Goal: Find specific page/section: Find specific page/section

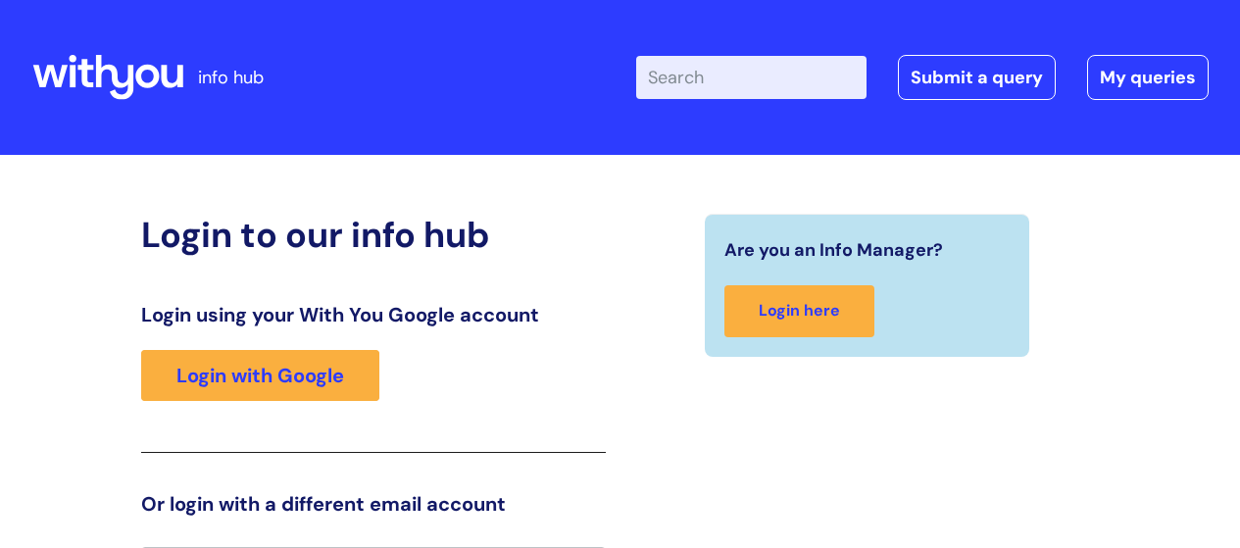
scroll to position [43, 0]
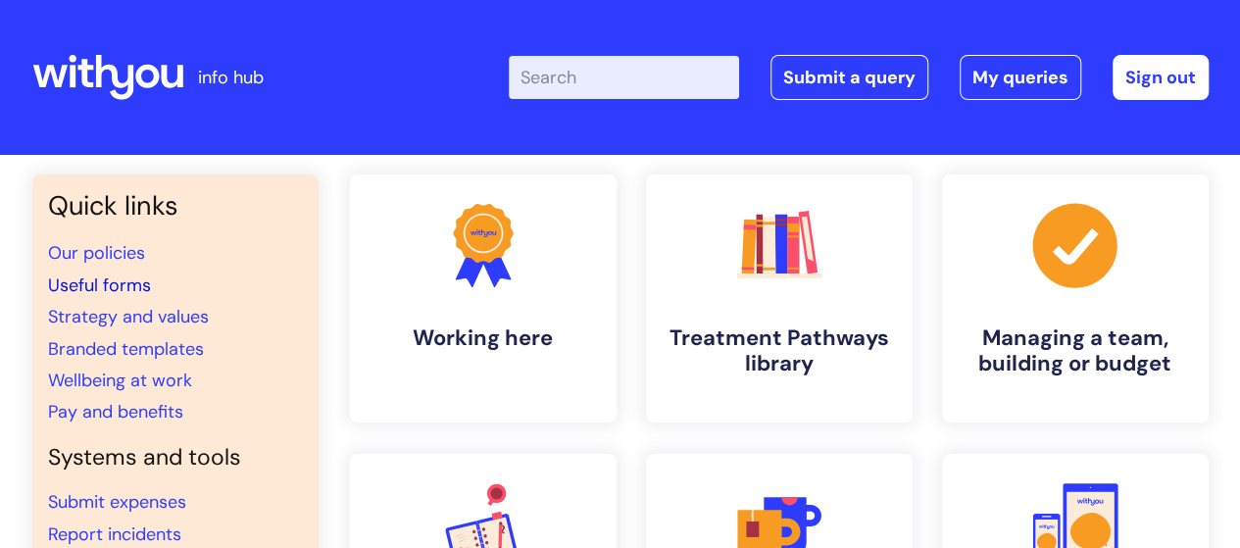
click at [98, 282] on link "Useful forms" at bounding box center [99, 285] width 103 height 24
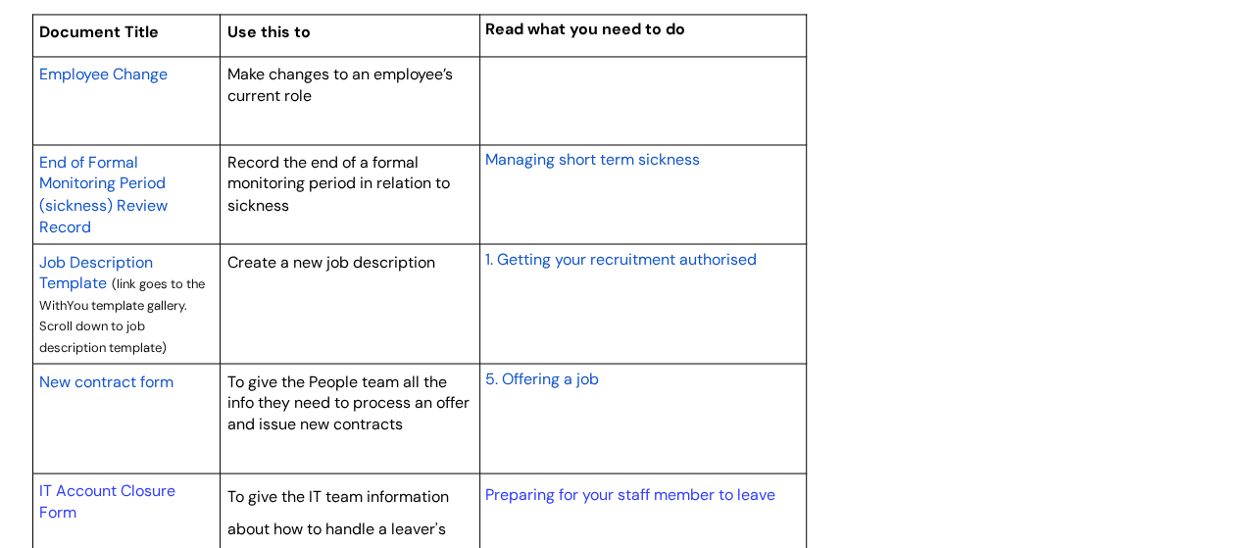
scroll to position [1862, 0]
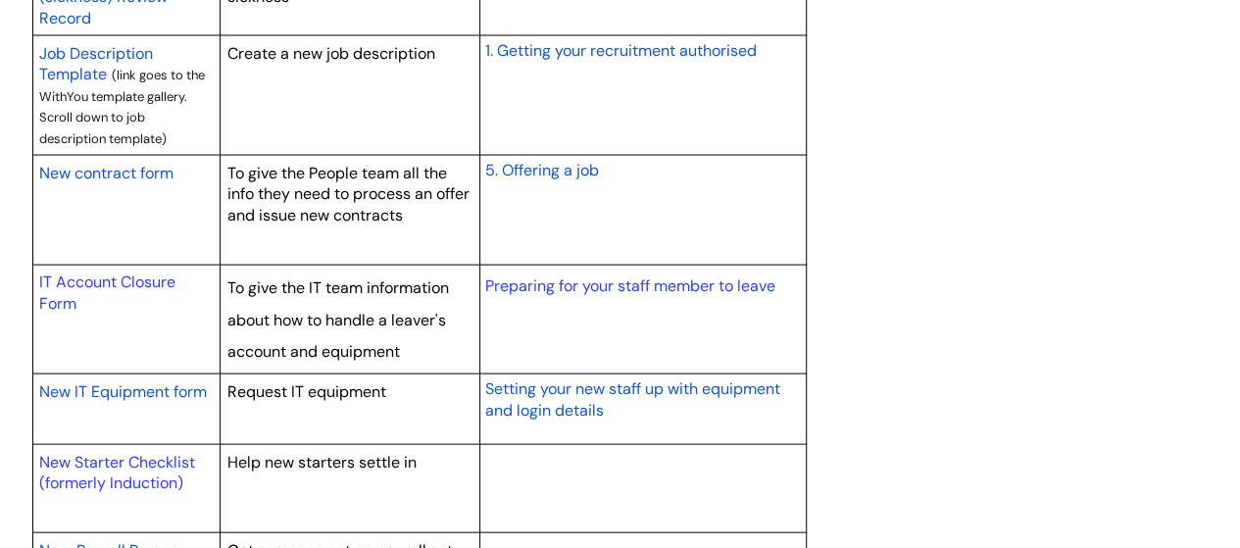
click at [149, 383] on span "New IT Equipment form" at bounding box center [123, 391] width 168 height 21
